Goal: Register for event/course

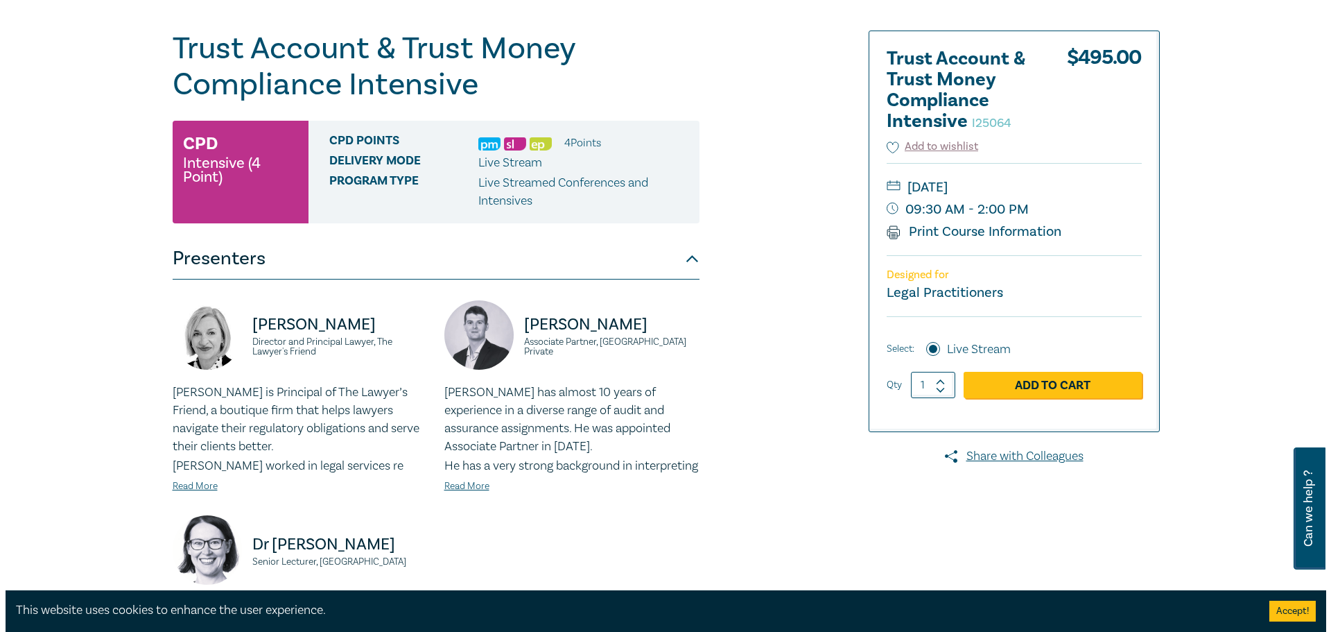
scroll to position [139, 0]
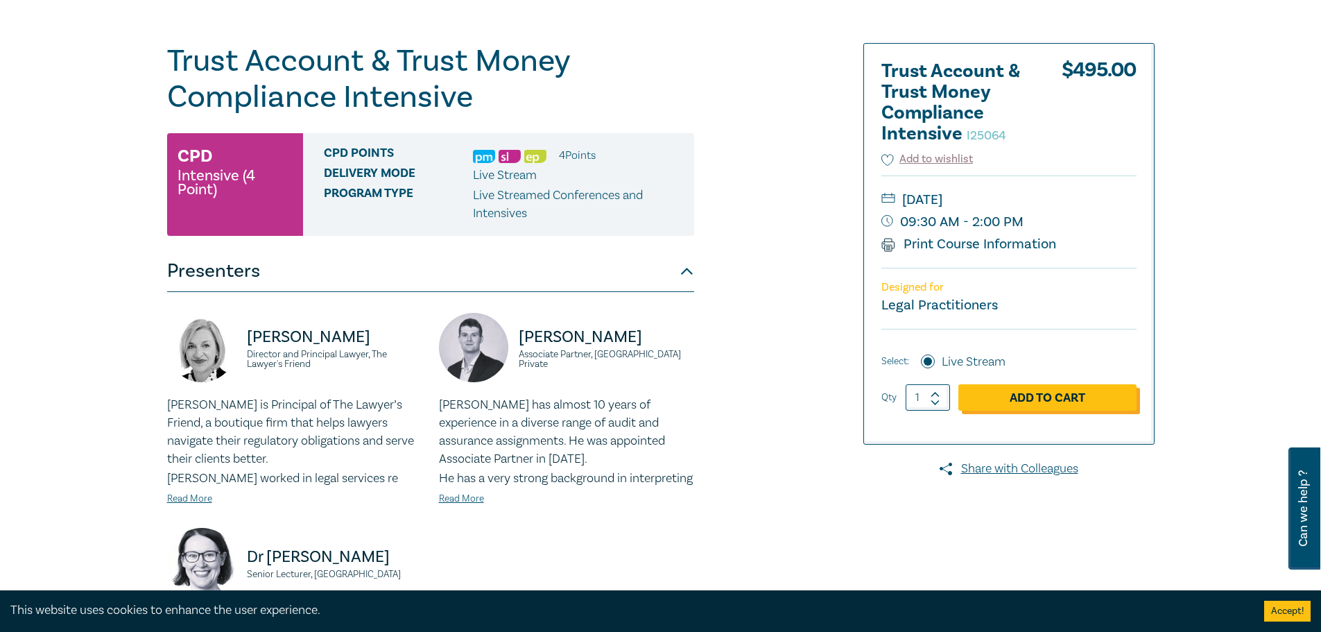
click at [1026, 397] on link "Add to Cart" at bounding box center [1047, 397] width 178 height 26
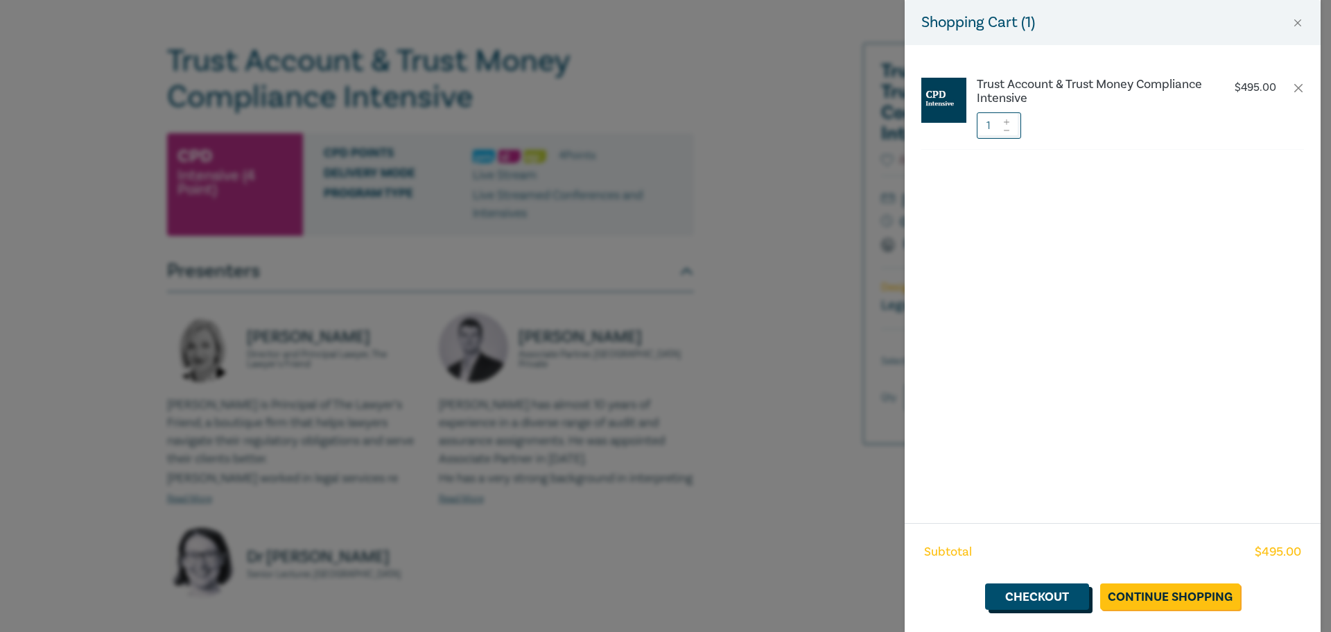
click at [1057, 601] on link "Checkout" at bounding box center [1037, 596] width 104 height 26
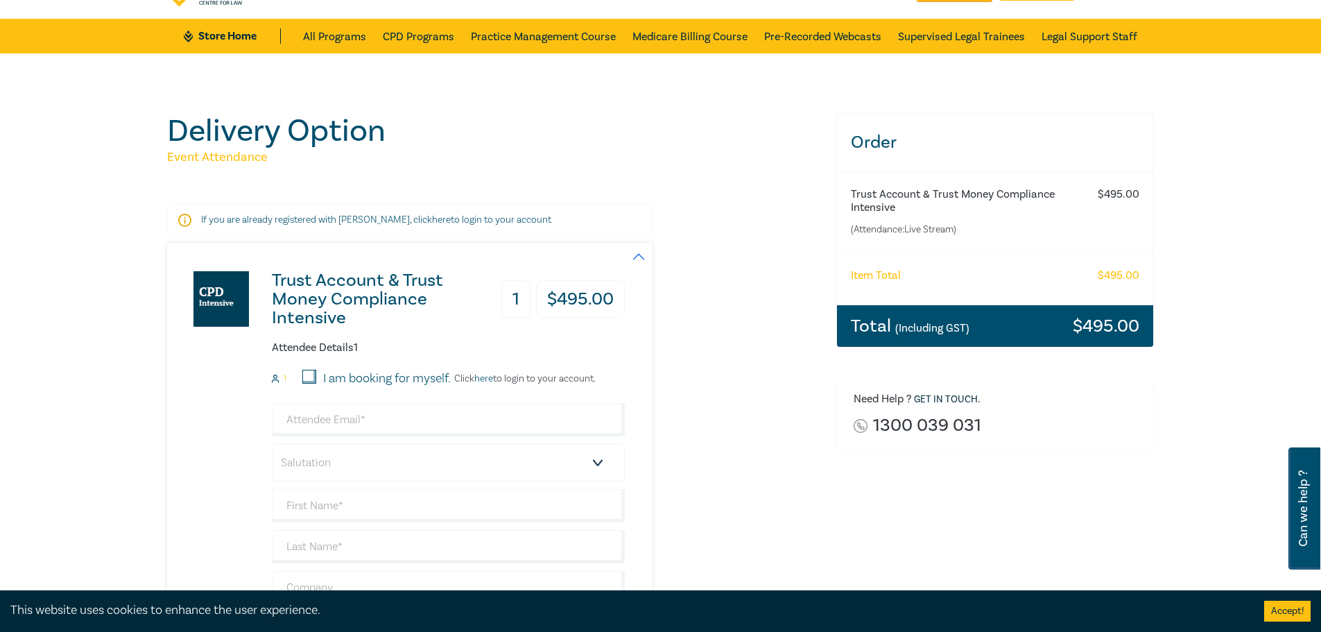
scroll to position [139, 0]
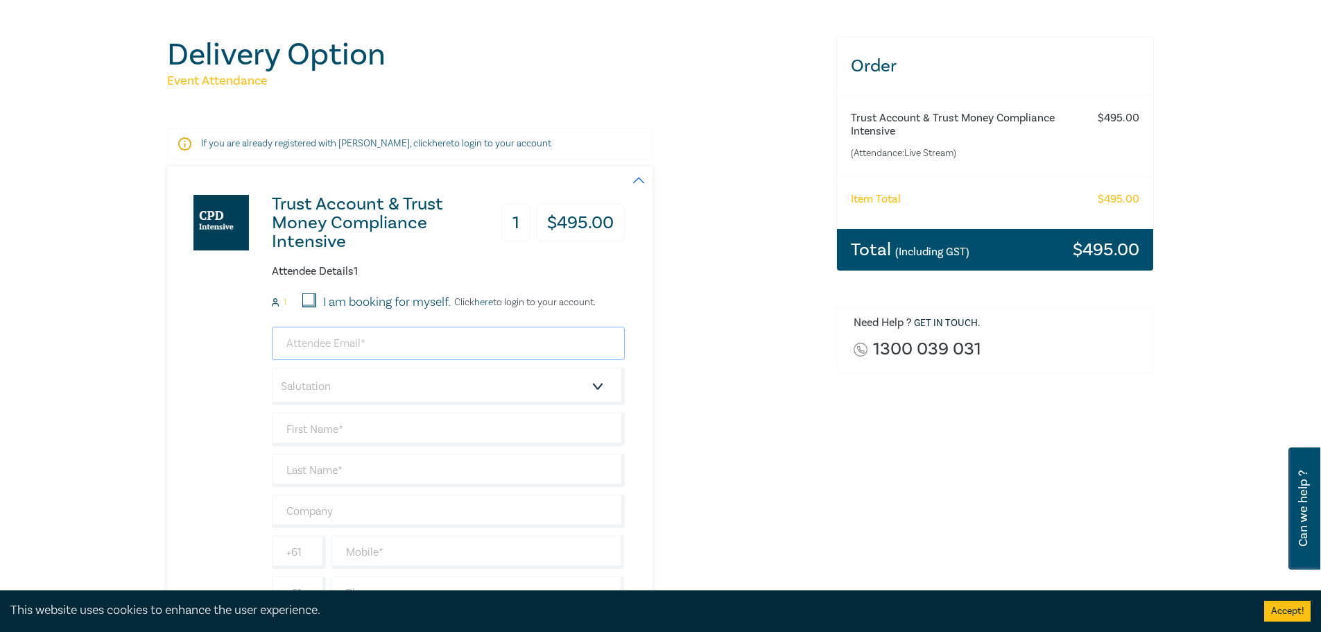
drag, startPoint x: 367, startPoint y: 336, endPoint x: 374, endPoint y: 339, distance: 7.5
click at [369, 337] on input "email" at bounding box center [448, 343] width 353 height 33
type input "nicole@valosblack.com"
click at [423, 390] on select "Salutation Mr. Mrs. Ms. Miss Dr. Prof. Other" at bounding box center [448, 386] width 353 height 37
select select "Mrs."
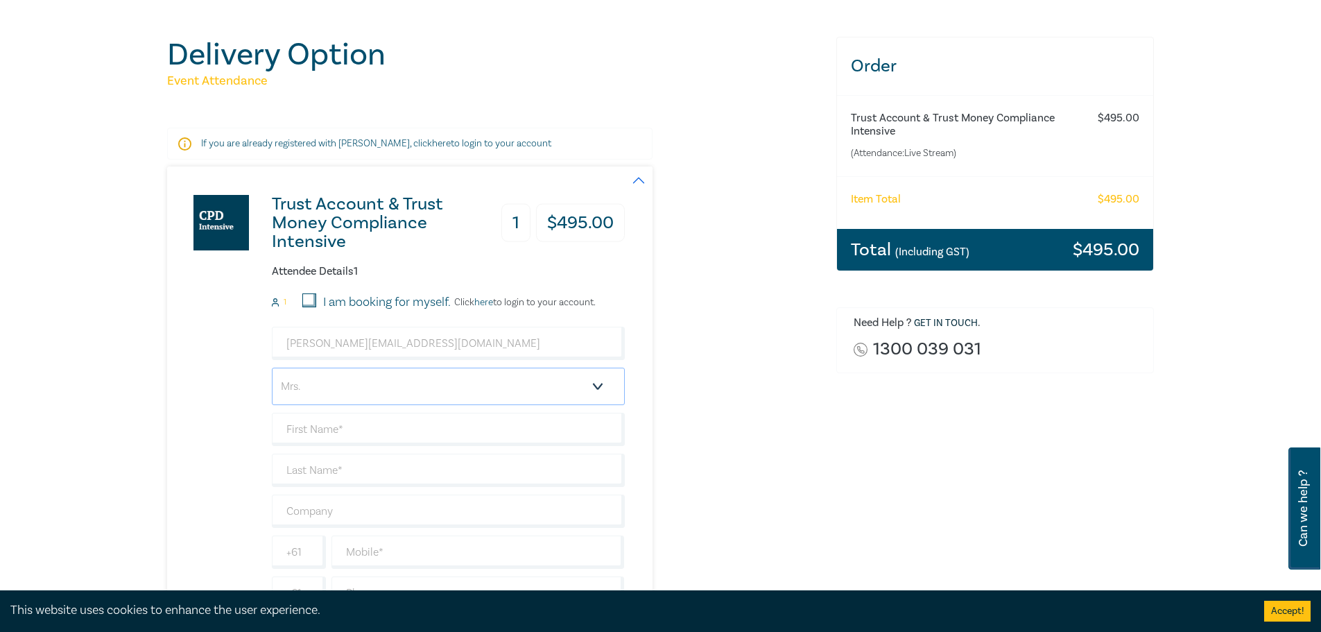
click at [272, 368] on select "Salutation Mr. Mrs. Ms. Miss Dr. Prof. Other" at bounding box center [448, 386] width 353 height 37
click at [394, 431] on input "text" at bounding box center [448, 429] width 353 height 33
type input "Nicole"
click at [334, 469] on input "text" at bounding box center [448, 469] width 353 height 33
type input "Valos"
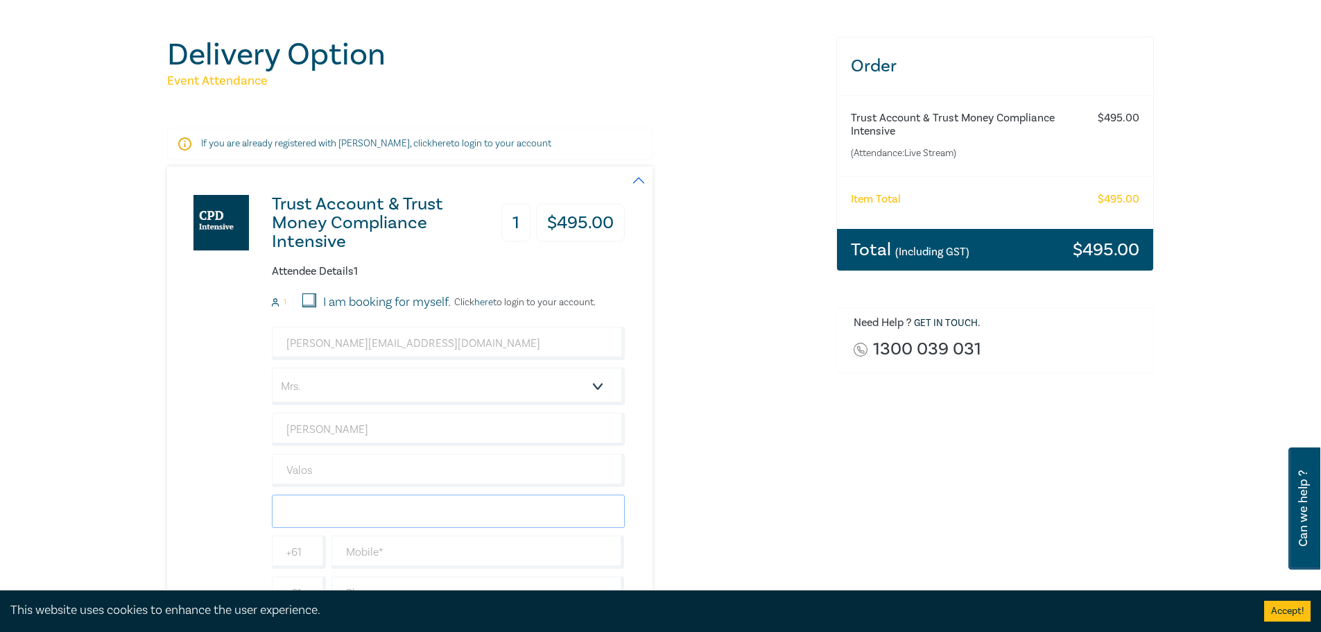
click at [396, 510] on input "text" at bounding box center [448, 510] width 353 height 33
type input "Valos Black & Associates"
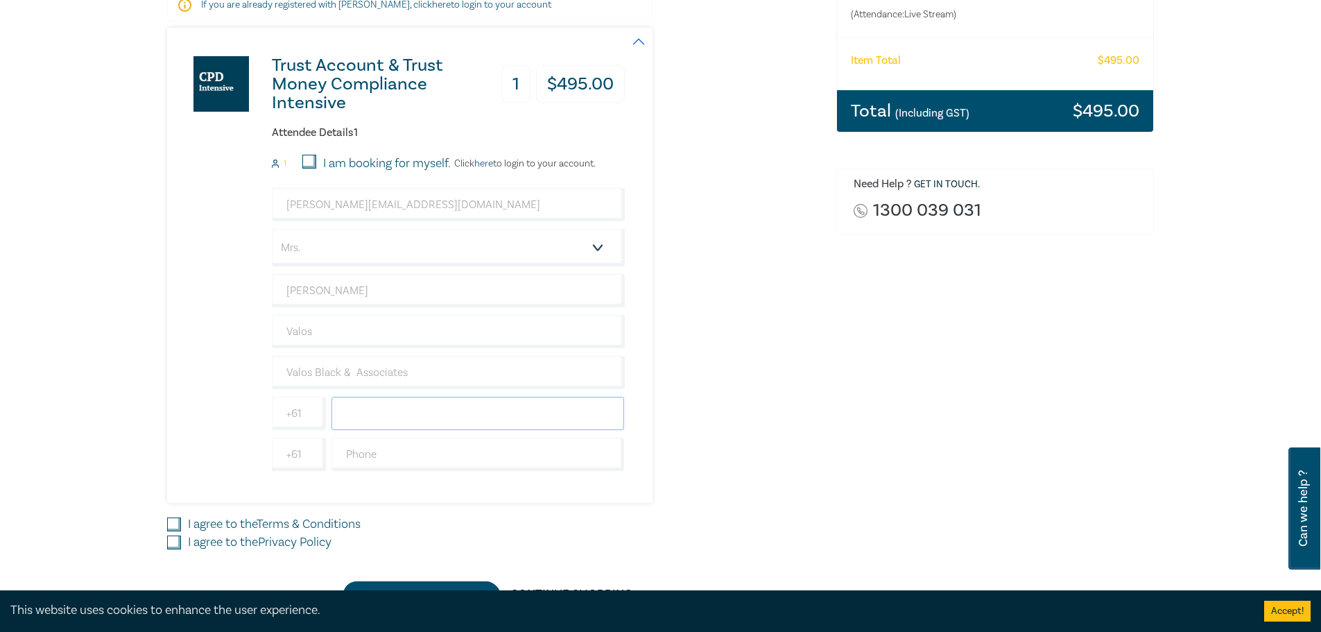
click at [416, 420] on input "text" at bounding box center [477, 413] width 293 height 33
type input "0407 017 599"
click at [387, 451] on input "text" at bounding box center [477, 454] width 293 height 33
type input "96704333"
click at [178, 524] on input "I agree to the Terms & Conditions" at bounding box center [174, 524] width 14 height 14
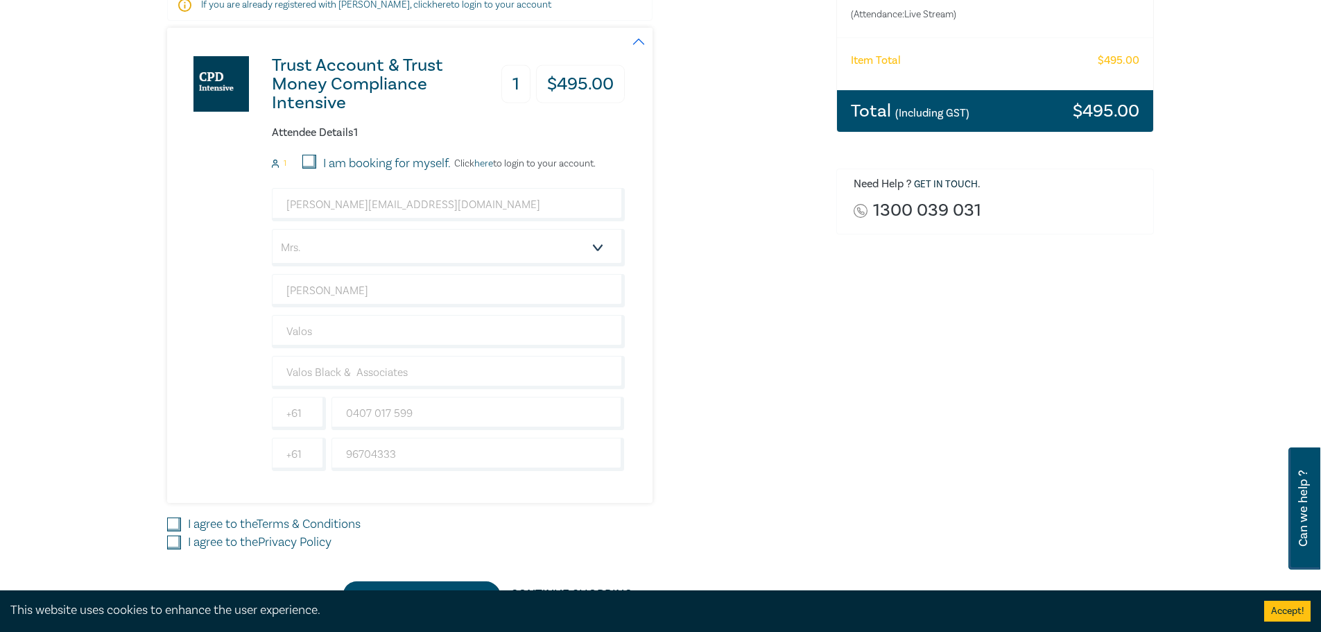
checkbox input "true"
click at [173, 544] on input "I agree to the Privacy Policy" at bounding box center [174, 542] width 14 height 14
checkbox input "true"
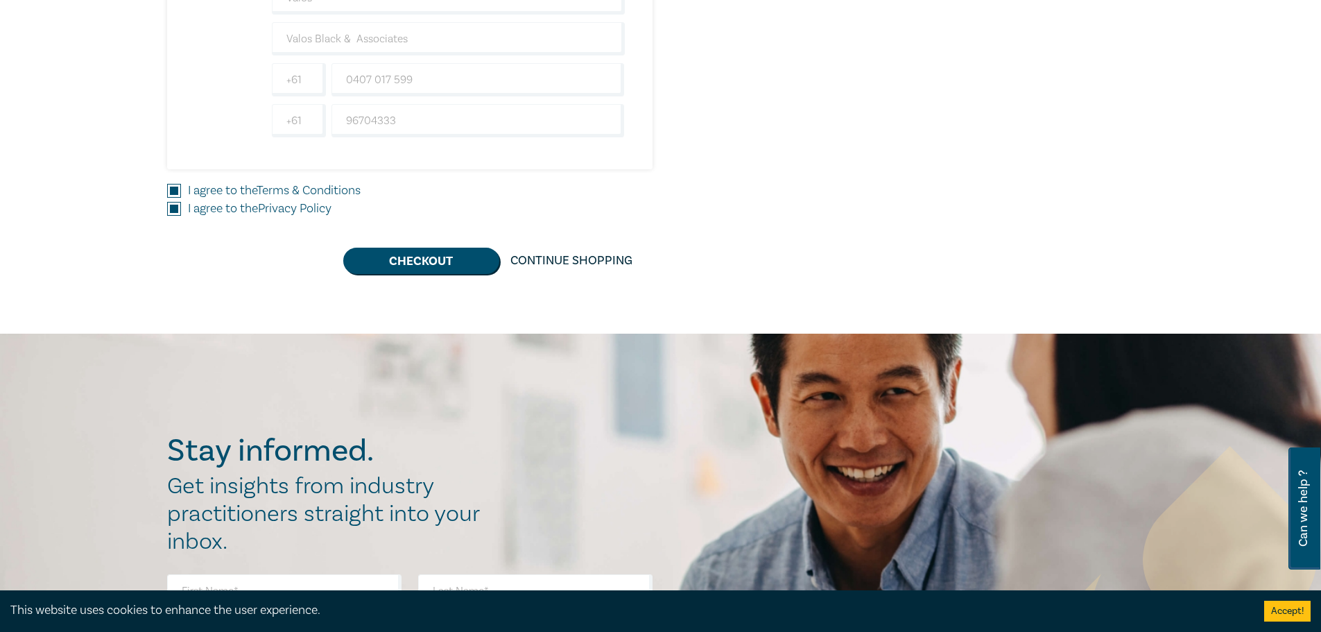
scroll to position [693, 0]
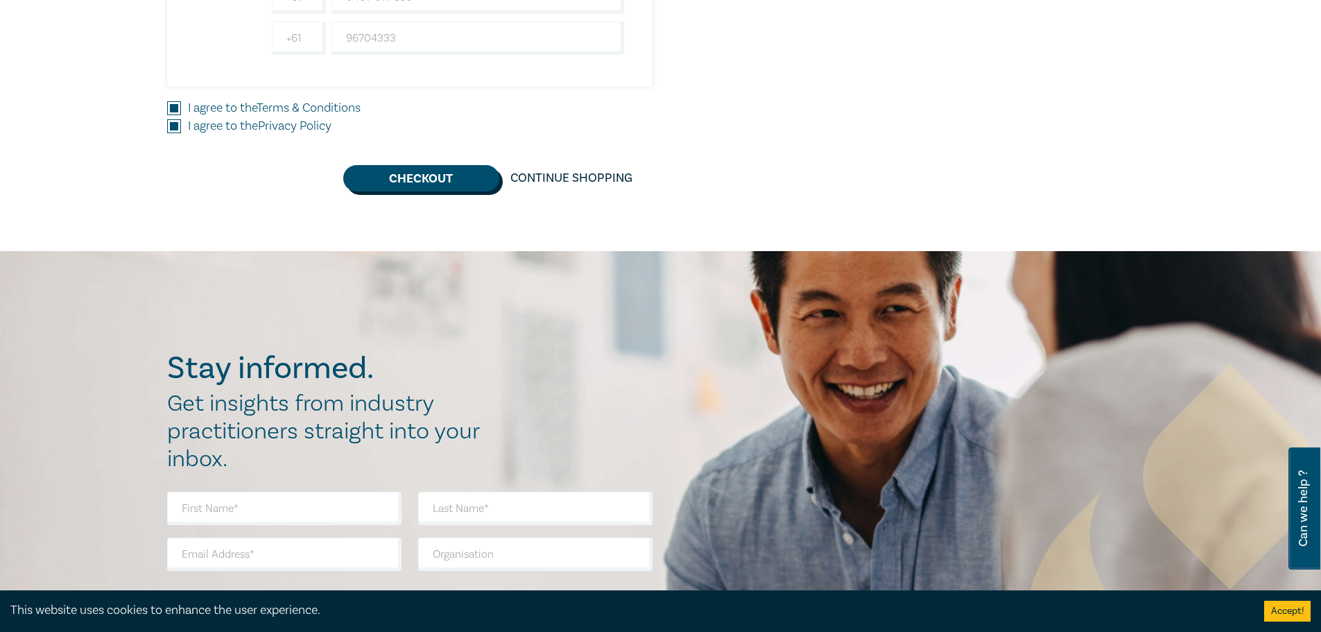
click at [392, 181] on button "Checkout" at bounding box center [421, 178] width 156 height 26
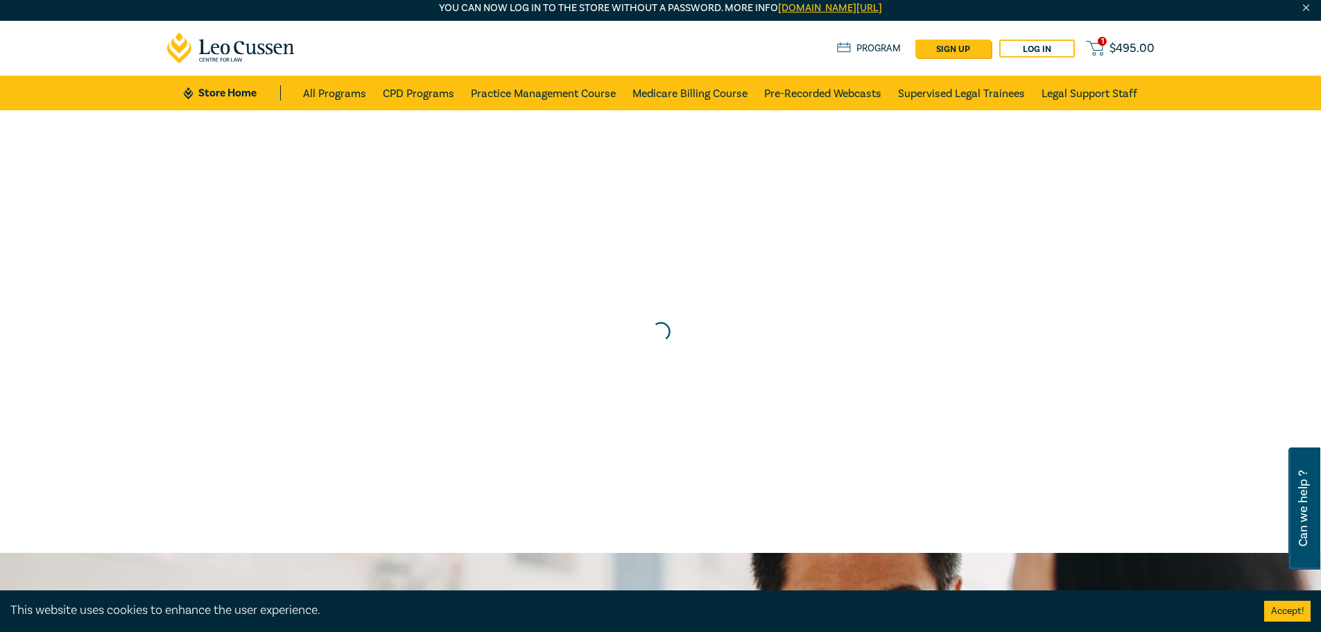
scroll to position [0, 0]
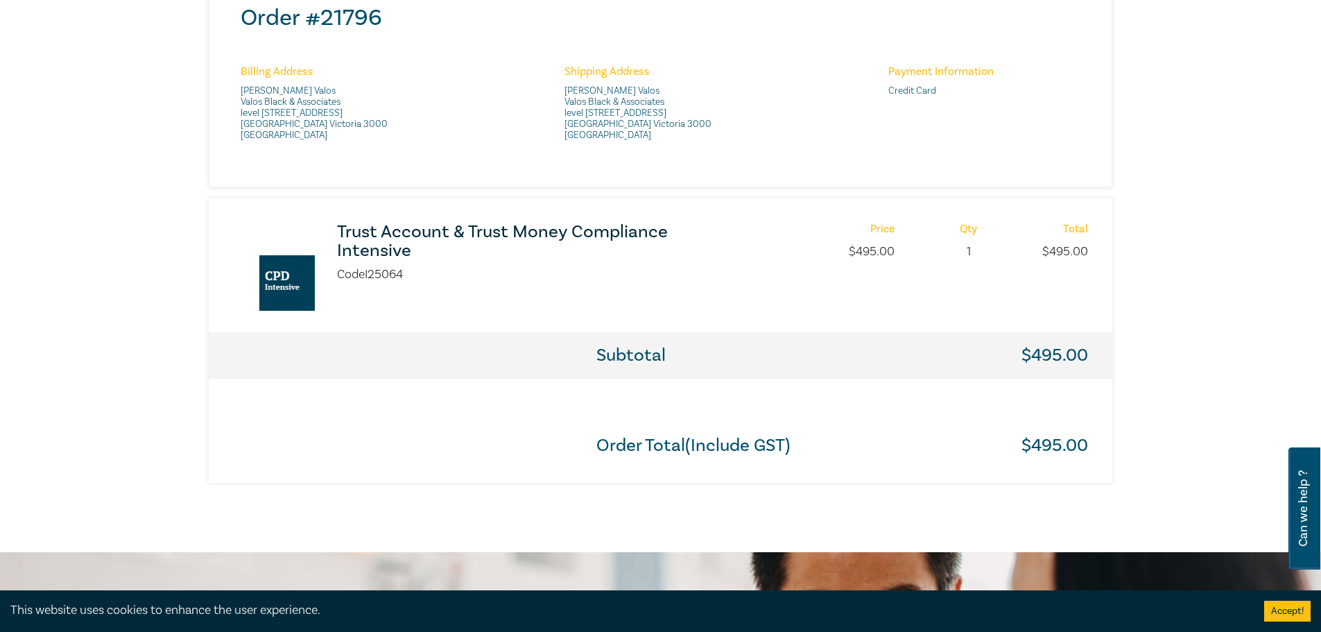
scroll to position [695, 0]
